Goal: Task Accomplishment & Management: Manage account settings

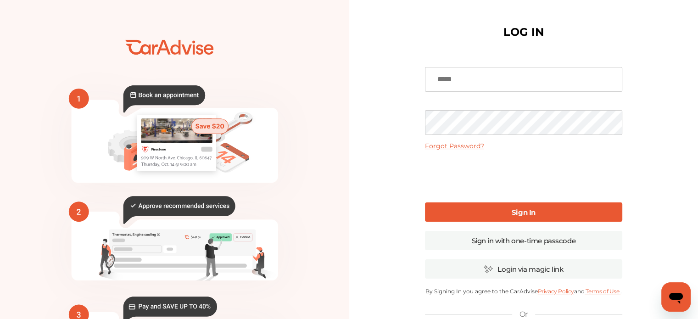
type input "**********"
click at [516, 210] on b "Sign In" at bounding box center [523, 212] width 24 height 9
click at [530, 312] on div at bounding box center [691, 312] width 0 height 0
click at [509, 210] on link "Sign In" at bounding box center [523, 211] width 197 height 19
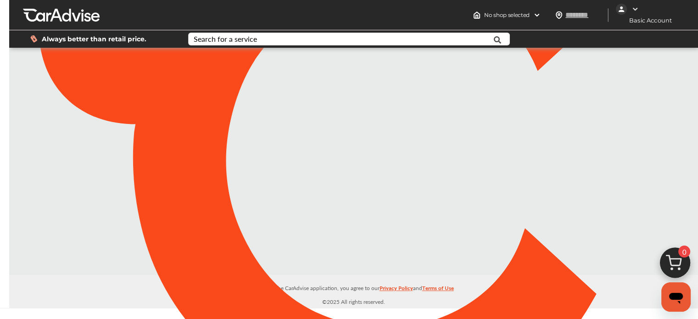
type input "*****"
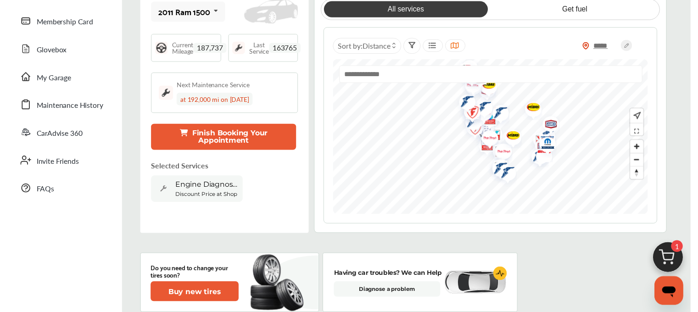
scroll to position [92, 0]
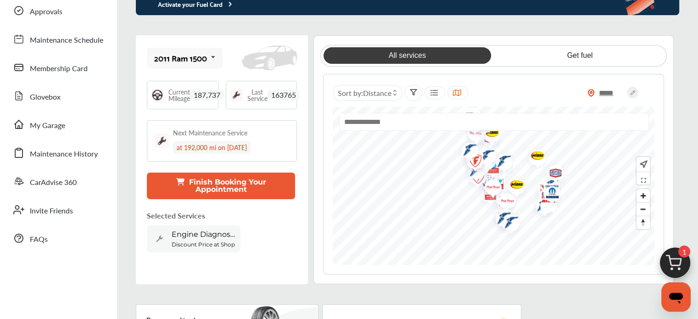
click at [215, 60] on icon at bounding box center [213, 58] width 16 height 20
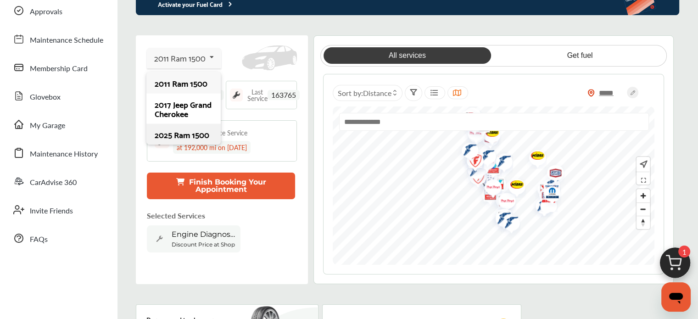
click at [186, 139] on div "2025 Ram 1500" at bounding box center [183, 134] width 57 height 9
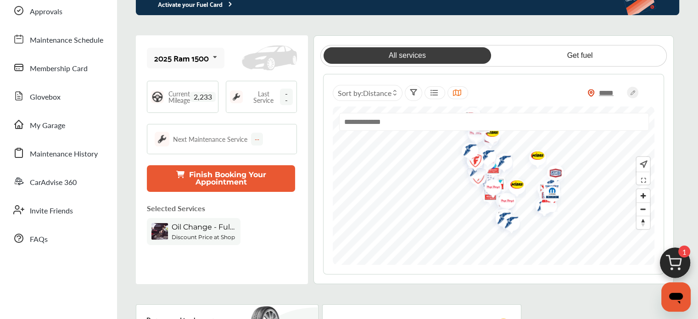
click at [283, 100] on span "--" at bounding box center [286, 97] width 13 height 17
click at [178, 94] on span "Current Mileage" at bounding box center [179, 96] width 22 height 13
click at [60, 131] on span "My Garage" at bounding box center [47, 126] width 35 height 12
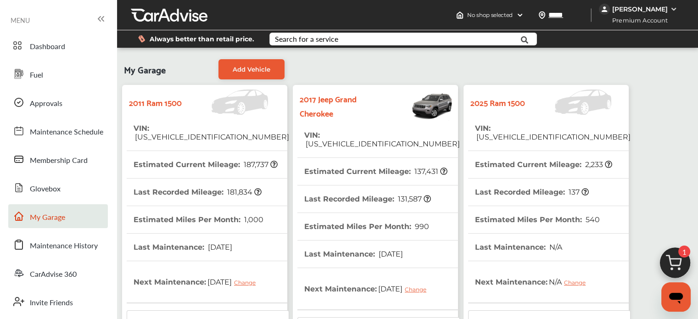
click at [520, 105] on strong "2025 Ram 1500" at bounding box center [497, 102] width 55 height 14
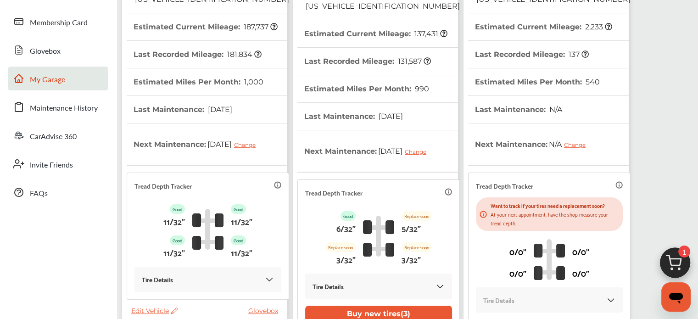
scroll to position [259, 0]
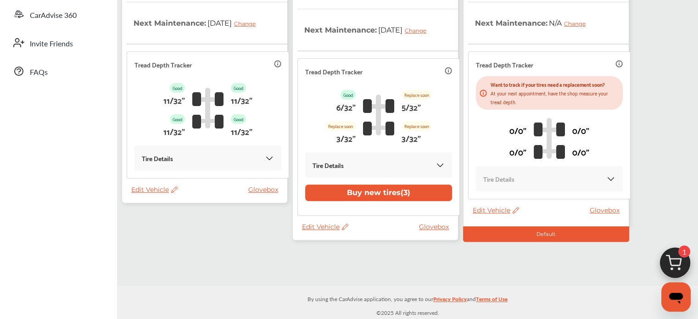
click at [530, 174] on img at bounding box center [610, 178] width 9 height 9
click at [530, 226] on div "Default" at bounding box center [546, 234] width 166 height 16
click at [492, 206] on span "Edit Vehicle" at bounding box center [495, 210] width 46 height 8
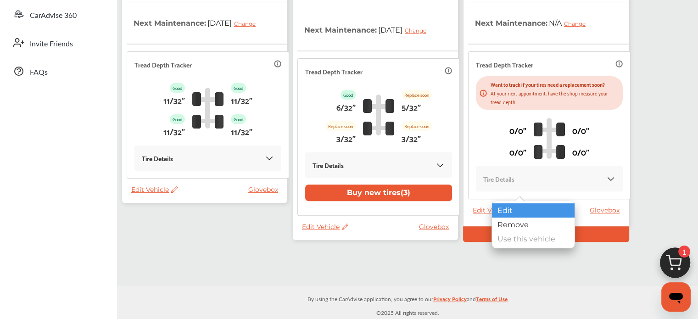
click at [502, 210] on div "Edit" at bounding box center [533, 210] width 83 height 14
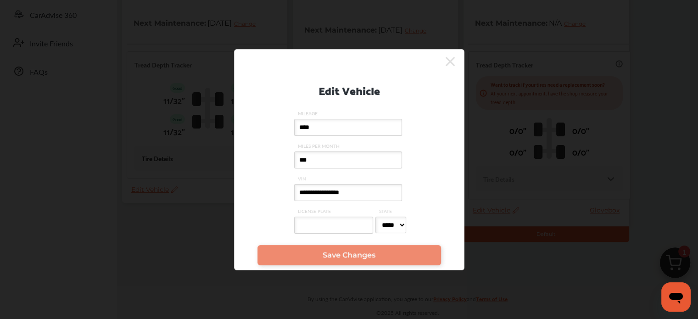
click at [342, 133] on input "****" at bounding box center [348, 127] width 108 height 17
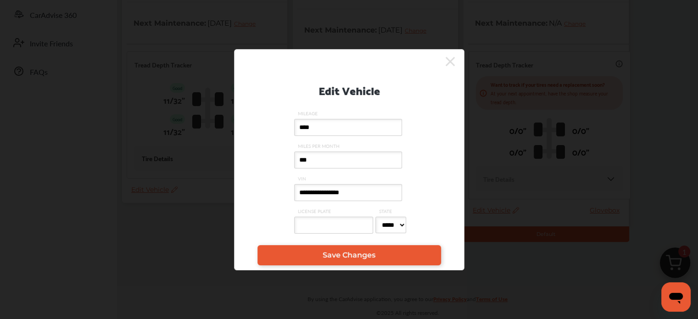
type input "****"
click at [348, 228] on input "LICENSE PLATE" at bounding box center [333, 225] width 79 height 17
type input "*******"
click at [401, 228] on select "***** ** ** ** ** ** ** ** ** ** ** ** ** ** ** ** ** ** ** ** ** ** ** ** ** *…" at bounding box center [390, 225] width 31 height 17
select select "**"
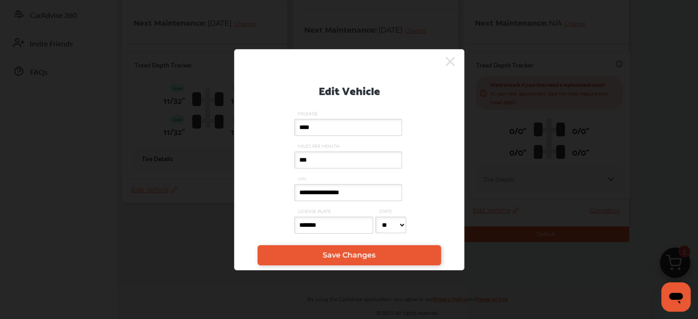
click at [375, 217] on select "***** ** ** ** ** ** ** ** ** ** ** ** ** ** ** ** ** ** ** ** ** ** ** ** ** *…" at bounding box center [390, 225] width 31 height 17
click at [343, 254] on span "Save Changes" at bounding box center [348, 254] width 53 height 9
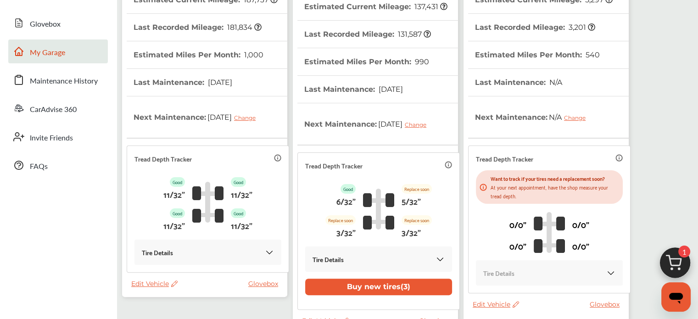
scroll to position [183, 0]
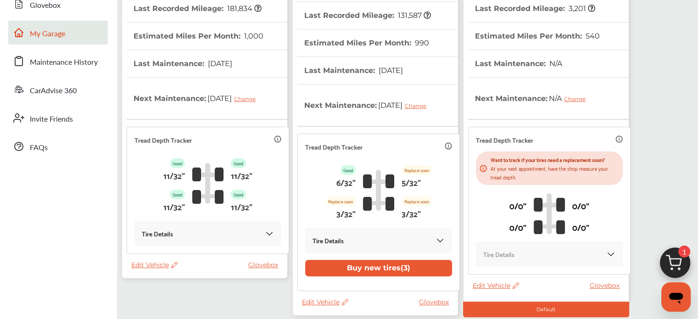
click at [481, 165] on icon at bounding box center [482, 168] width 7 height 7
click at [530, 135] on icon at bounding box center [618, 138] width 7 height 7
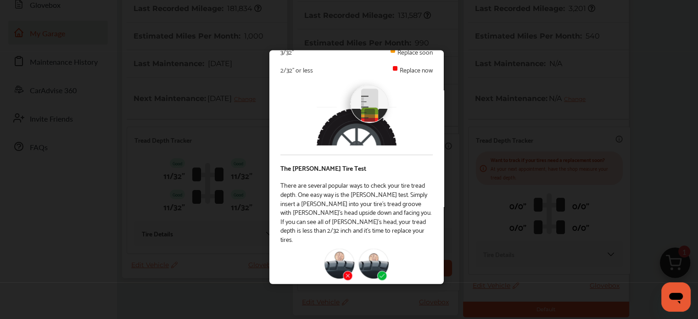
scroll to position [0, 0]
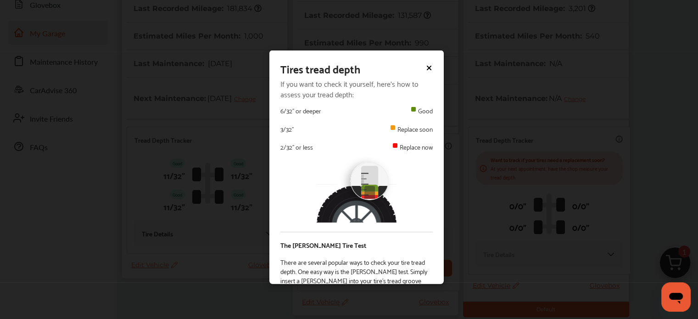
click at [425, 72] on div at bounding box center [428, 68] width 7 height 10
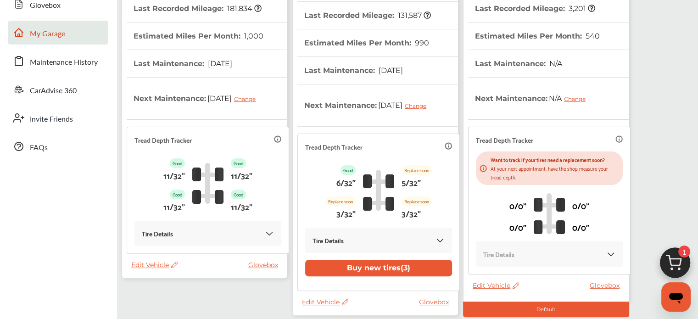
click at [530, 250] on img at bounding box center [610, 254] width 9 height 9
click at [530, 282] on div "Edit Vehicle Glovebox" at bounding box center [547, 287] width 151 height 13
click at [530, 281] on link "Glovebox" at bounding box center [606, 285] width 34 height 8
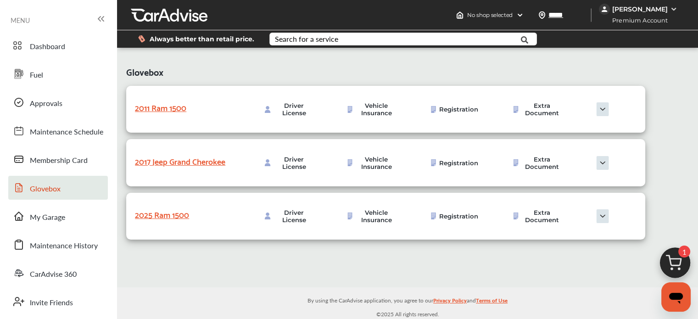
click at [530, 257] on img at bounding box center [675, 265] width 44 height 44
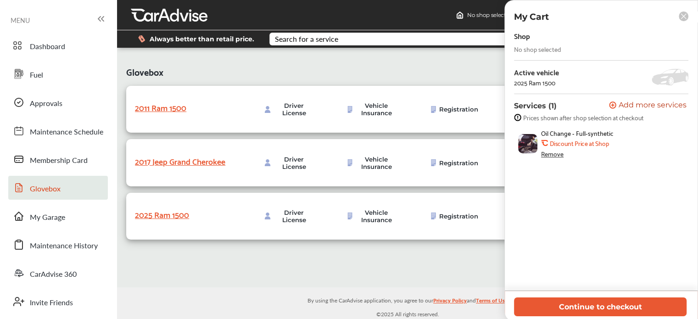
click at [530, 155] on div "Remove" at bounding box center [552, 153] width 22 height 7
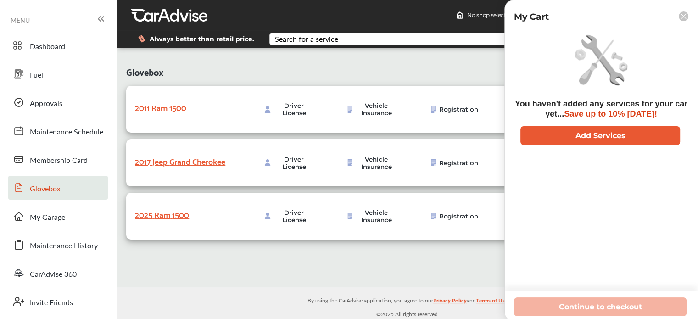
click at [530, 12] on icon at bounding box center [683, 16] width 10 height 10
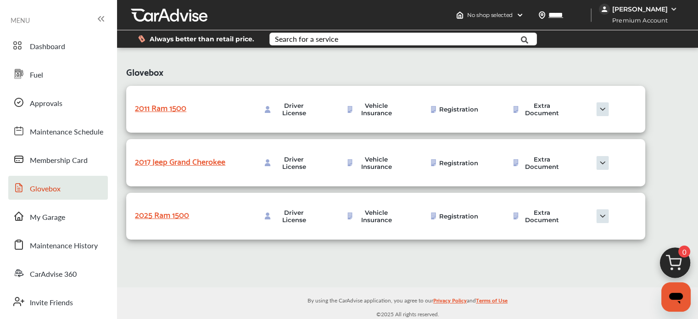
click at [530, 219] on img at bounding box center [602, 216] width 46 height 14
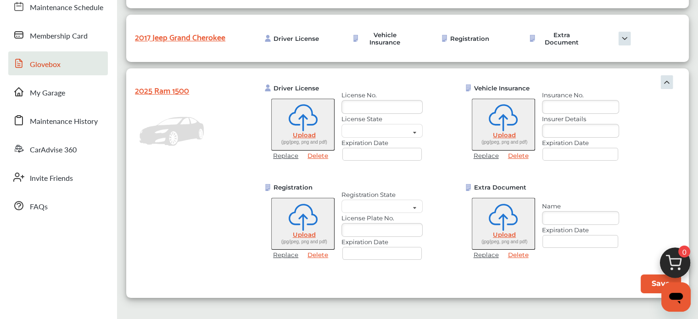
scroll to position [138, 0]
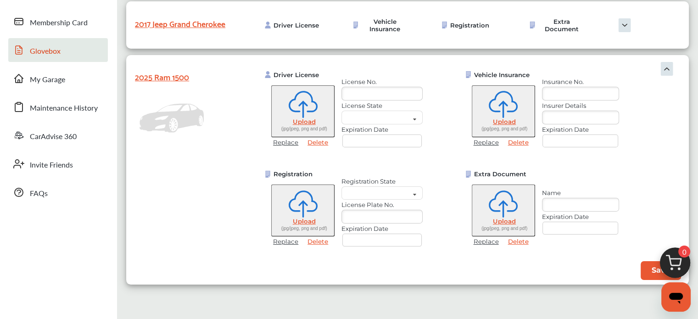
click at [530, 68] on img at bounding box center [667, 69] width 14 height 14
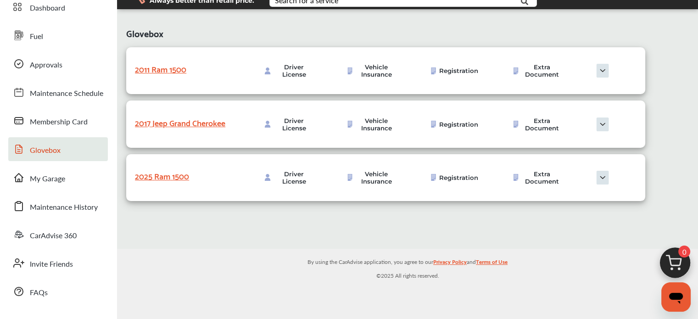
scroll to position [38, 0]
click at [530, 130] on img at bounding box center [602, 125] width 46 height 14
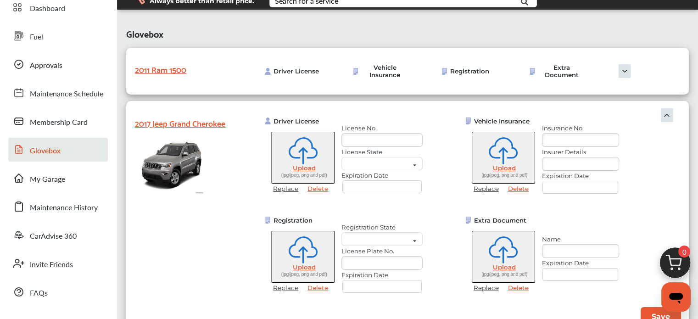
click at [530, 113] on img at bounding box center [667, 115] width 14 height 14
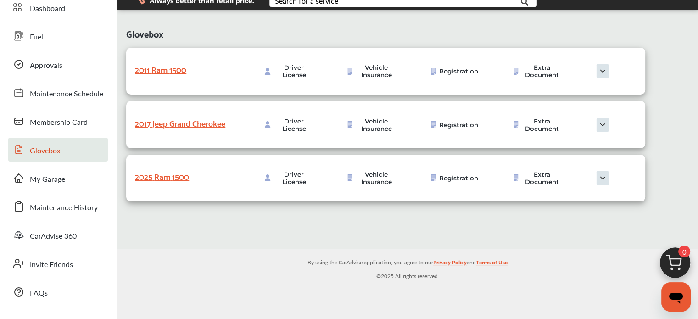
click at [530, 78] on img at bounding box center [602, 71] width 46 height 14
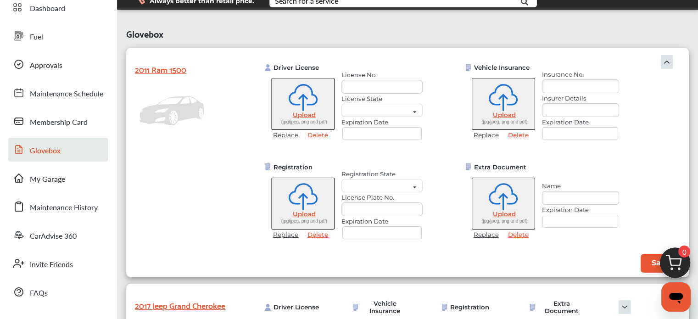
click at [530, 61] on img at bounding box center [667, 62] width 14 height 14
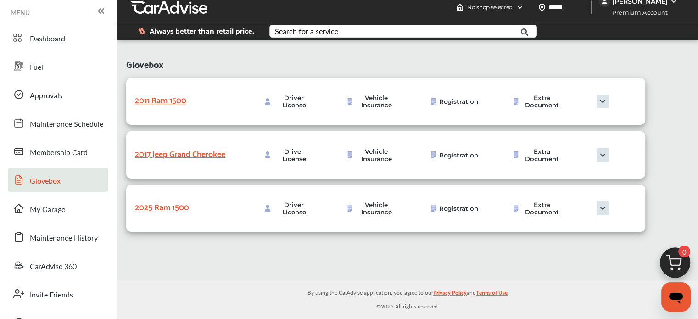
scroll to position [0, 0]
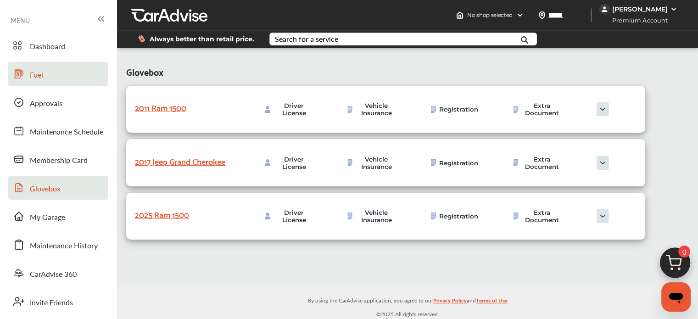
click at [39, 78] on span "Fuel" at bounding box center [36, 75] width 13 height 12
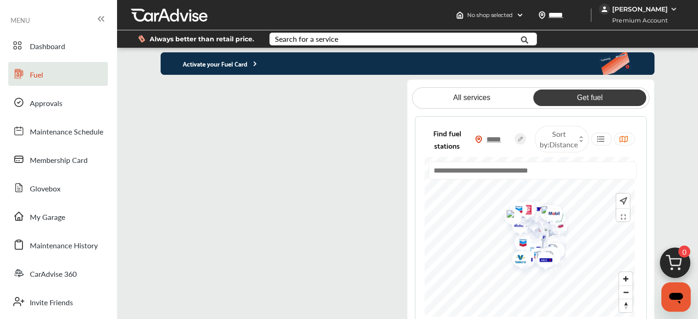
click at [530, 11] on img at bounding box center [673, 9] width 7 height 7
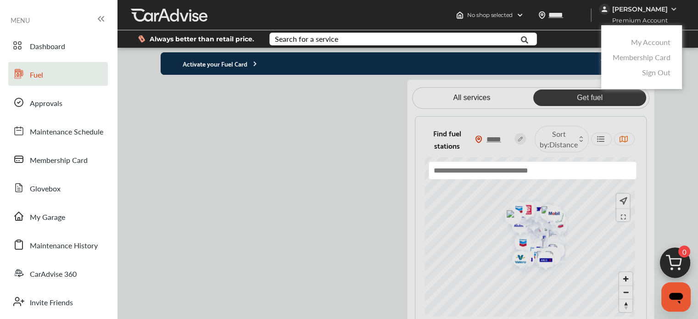
click at [530, 46] on link "My Account" at bounding box center [650, 42] width 39 height 11
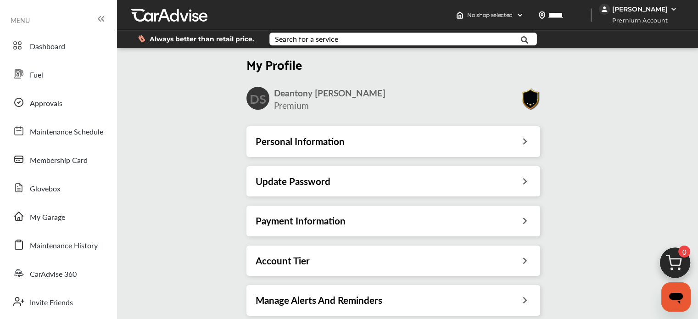
click at [524, 260] on icon at bounding box center [525, 260] width 9 height 10
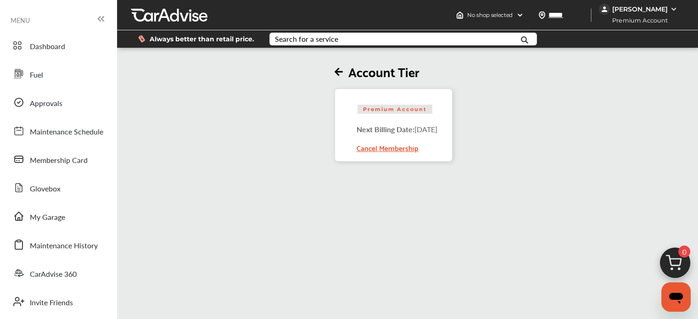
click at [530, 8] on img at bounding box center [673, 9] width 7 height 7
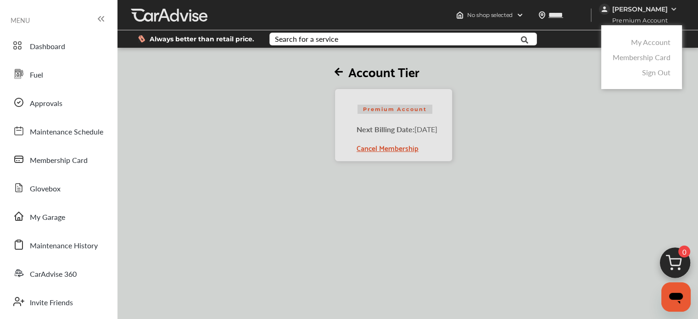
click at [530, 58] on link "Membership Card" at bounding box center [641, 57] width 58 height 11
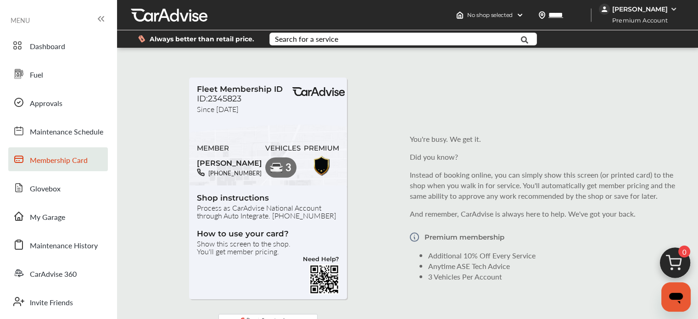
scroll to position [1, 0]
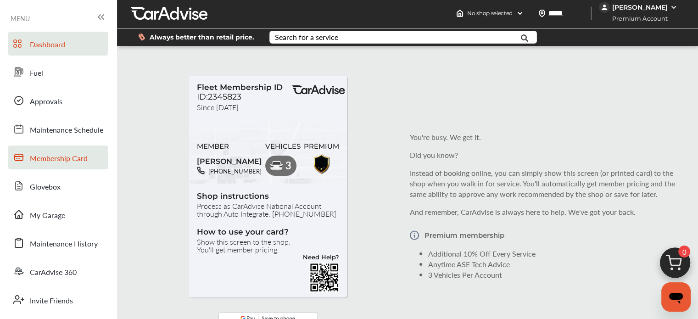
click at [60, 44] on span "Dashboard" at bounding box center [47, 45] width 35 height 12
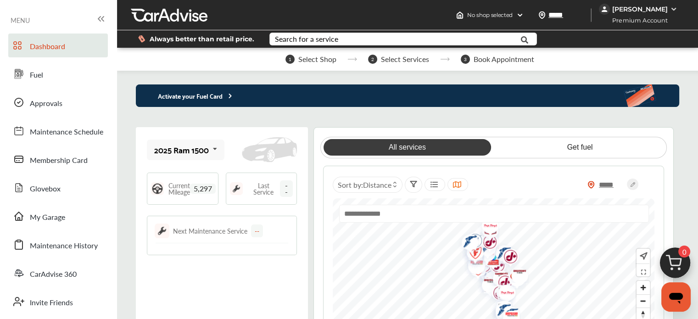
click at [222, 98] on p "Activate your Fuel Card" at bounding box center [185, 95] width 98 height 11
